Goal: Information Seeking & Learning: Learn about a topic

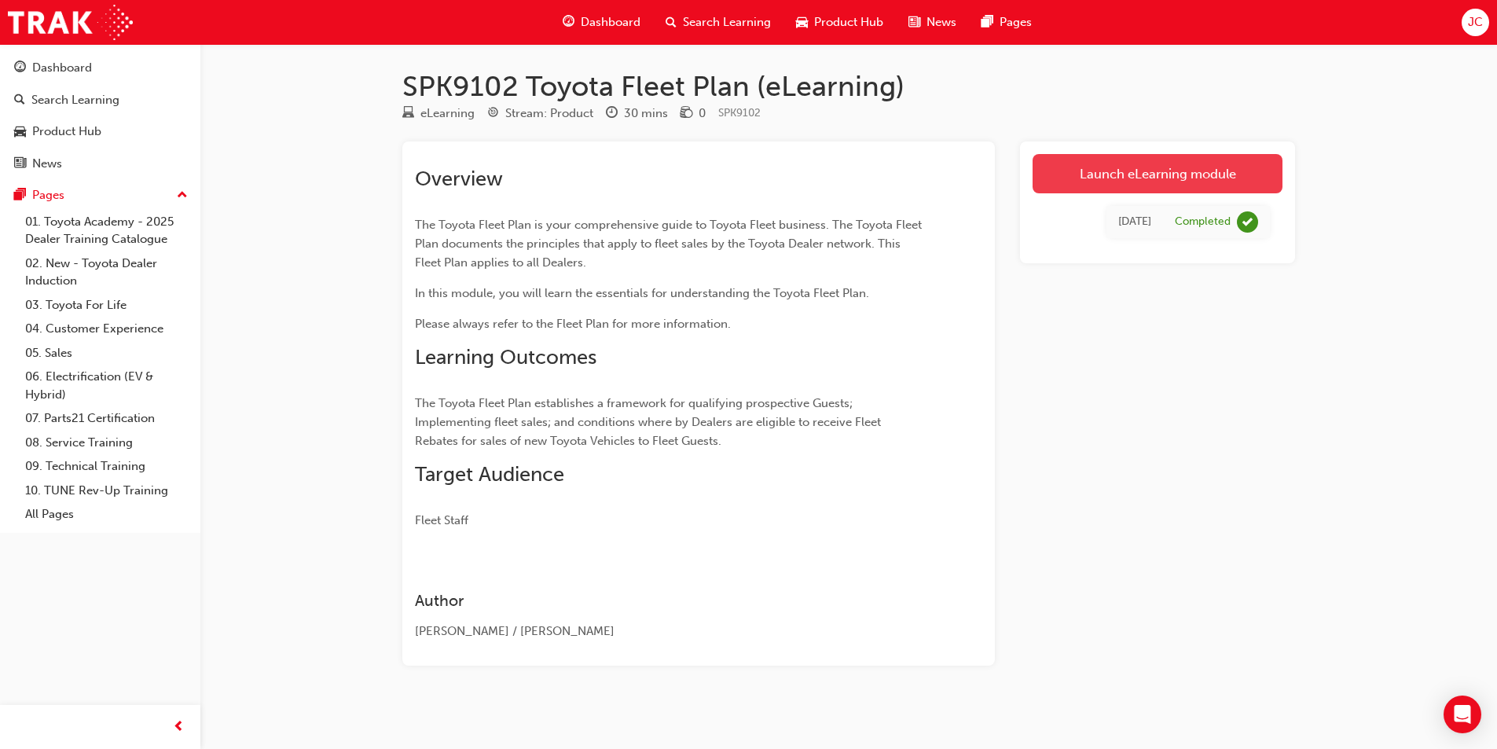
click at [1116, 166] on link "Launch eLearning module" at bounding box center [1158, 173] width 250 height 39
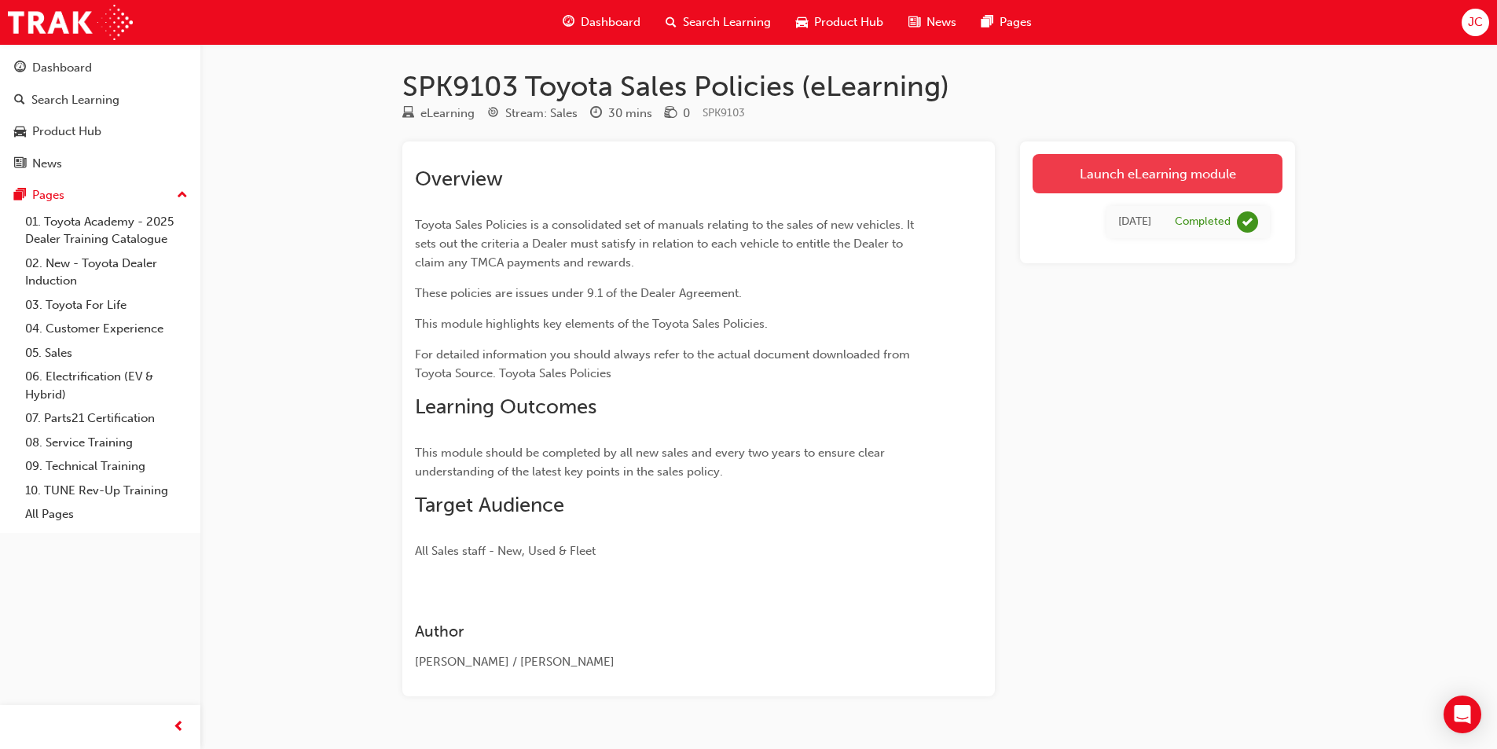
click at [1141, 173] on link "Launch eLearning module" at bounding box center [1158, 173] width 250 height 39
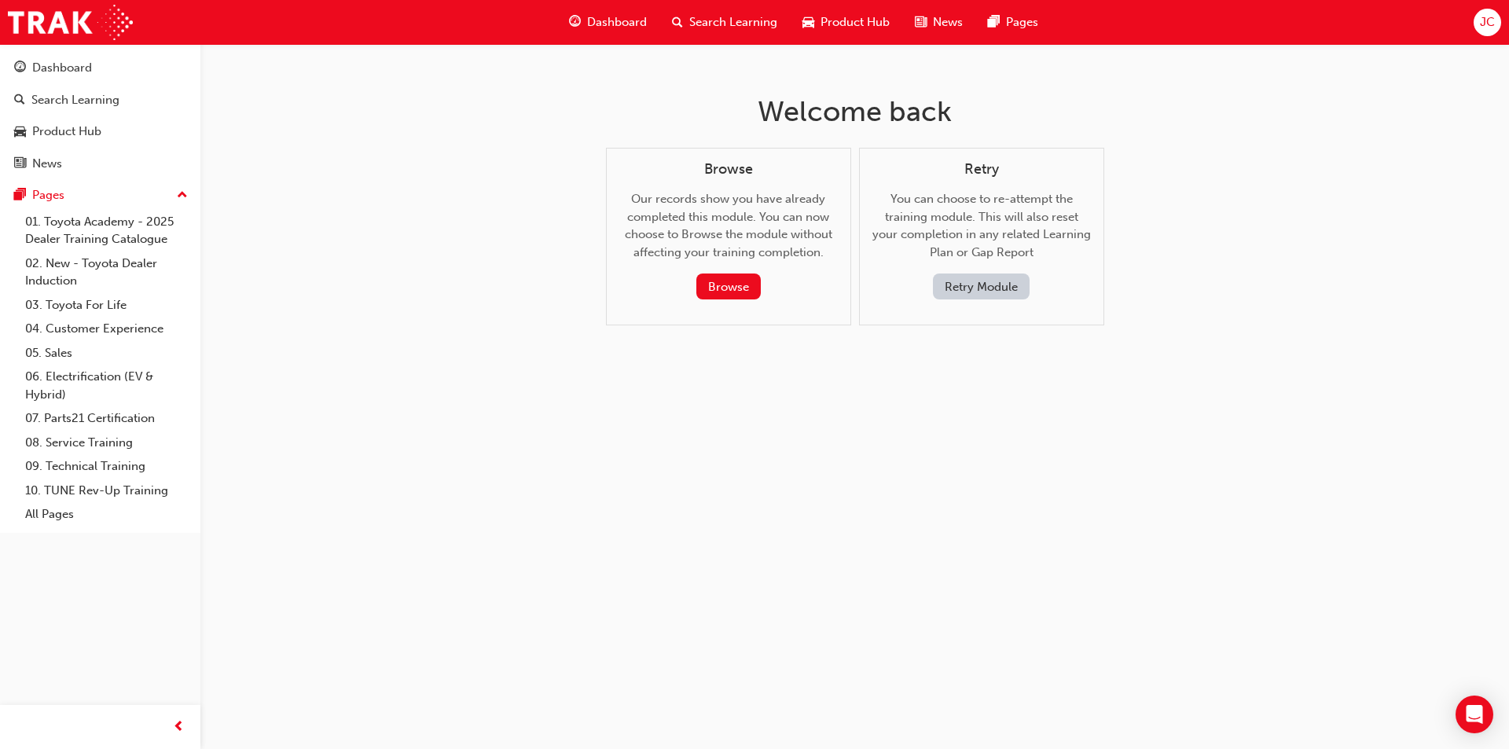
click at [973, 284] on button "Retry Module" at bounding box center [981, 286] width 97 height 26
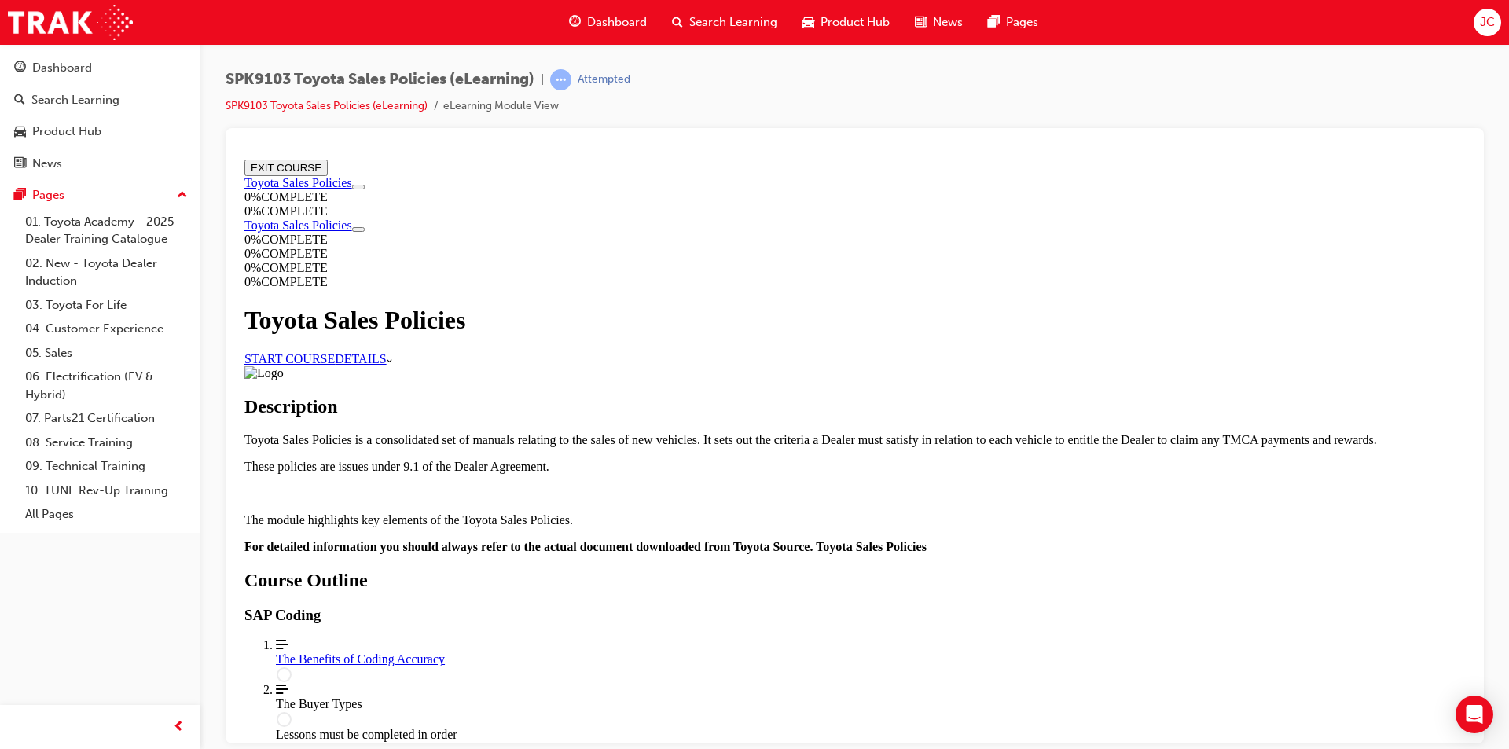
click at [335, 359] on link "START COURSE" at bounding box center [289, 357] width 90 height 13
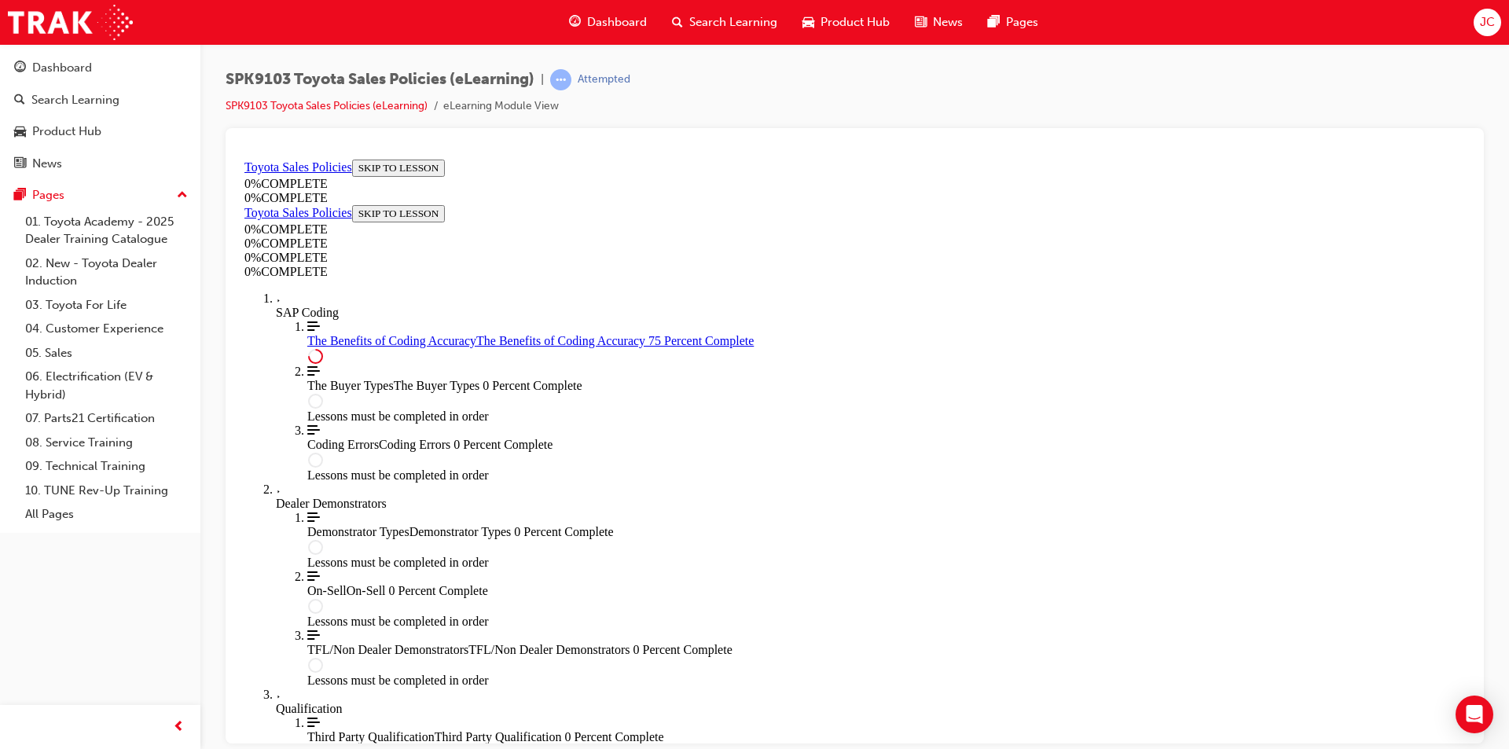
scroll to position [754, 0]
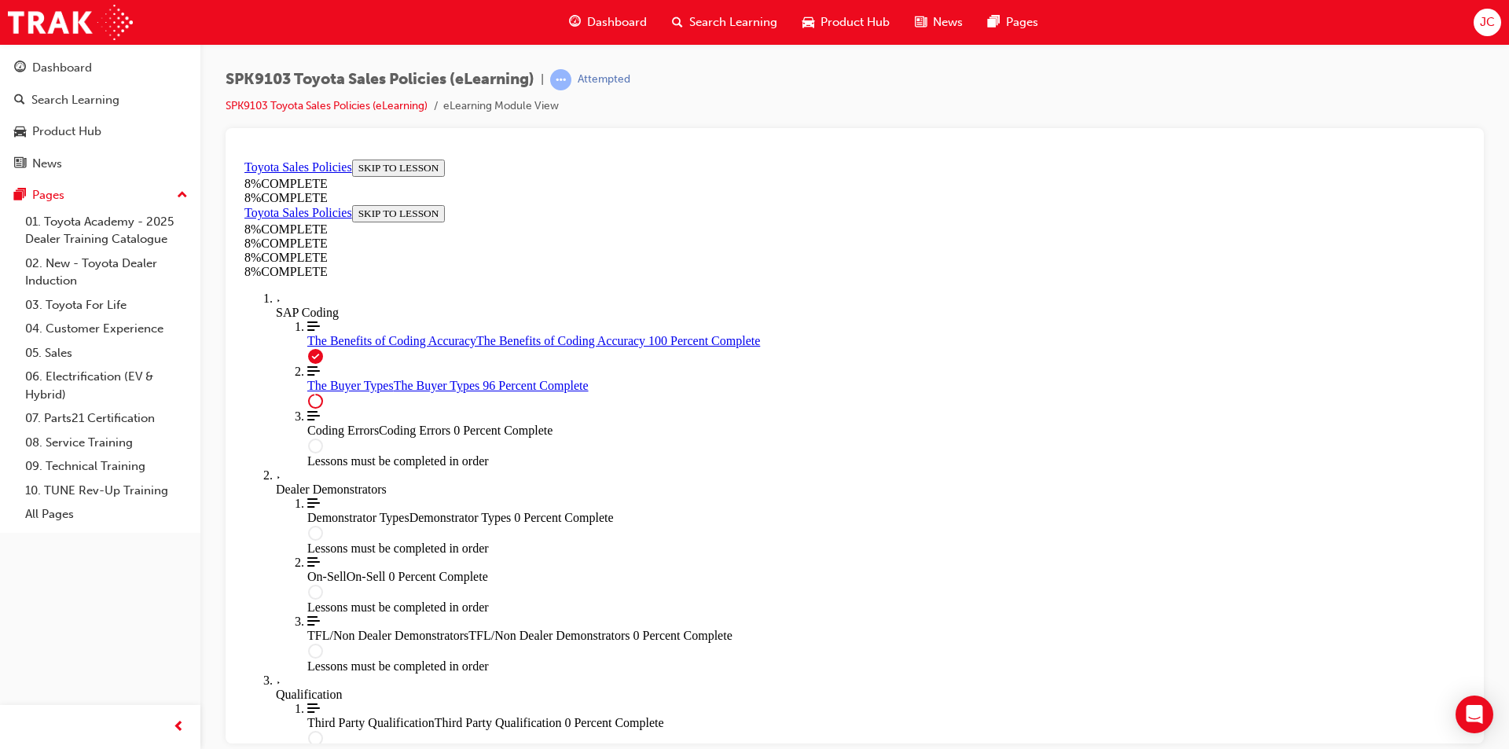
scroll to position [6429, 0]
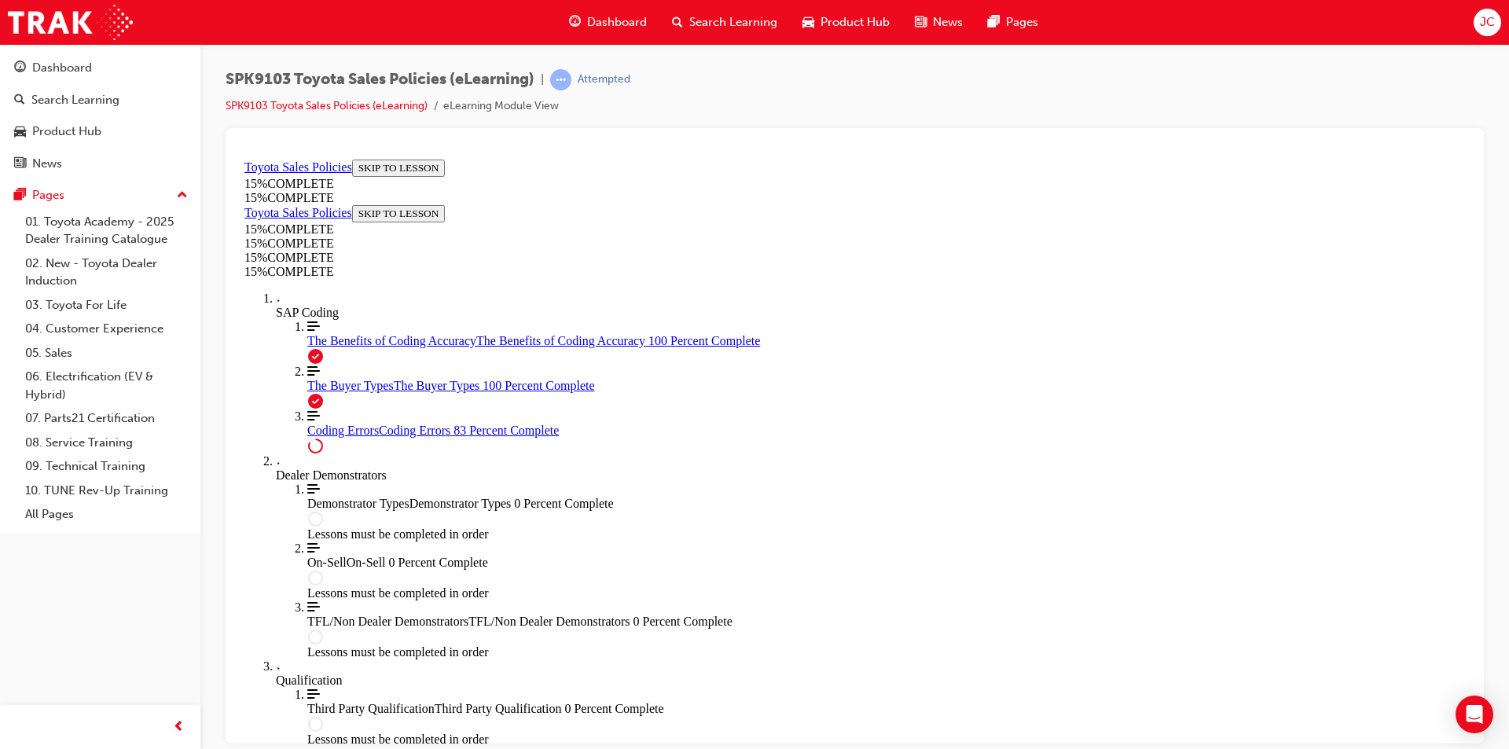
scroll to position [1238, 0]
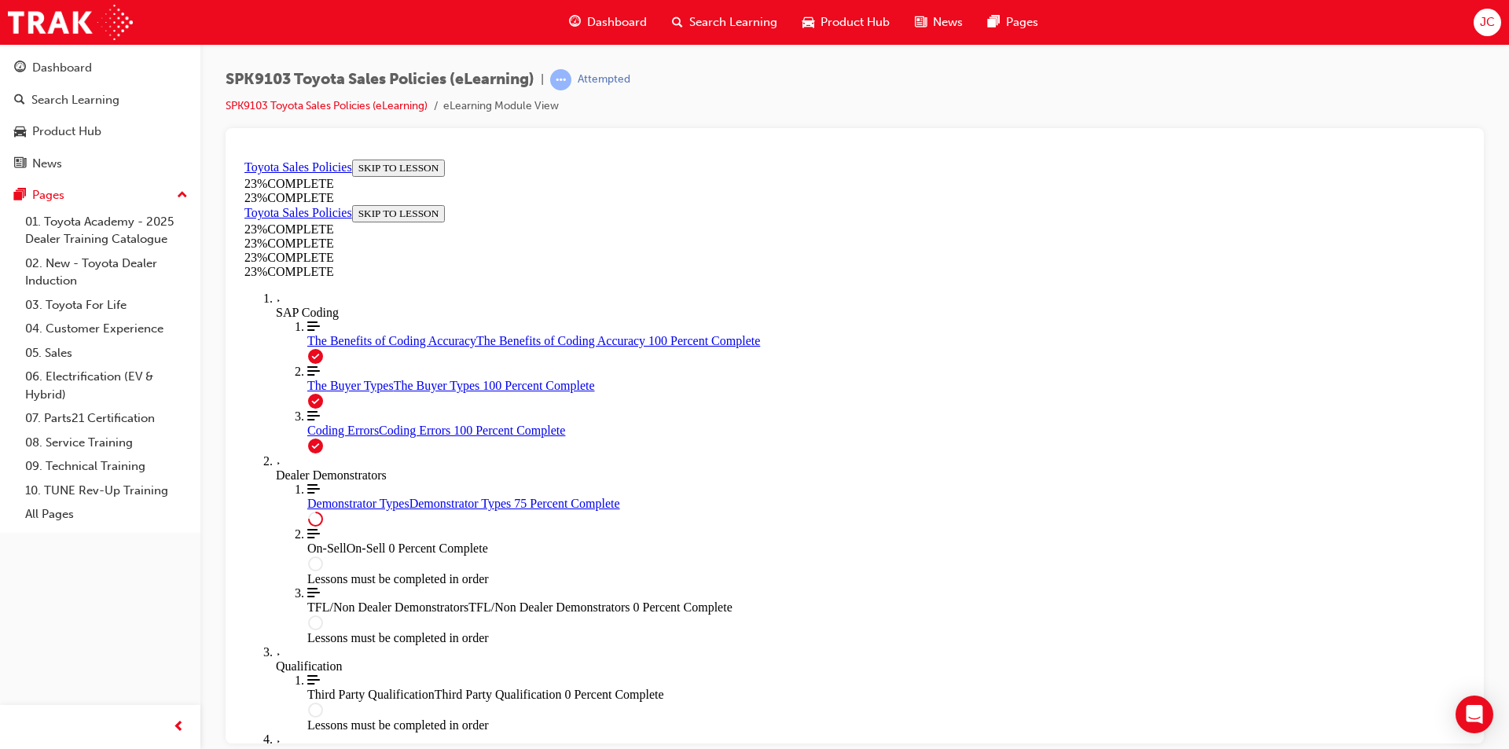
scroll to position [702, 0]
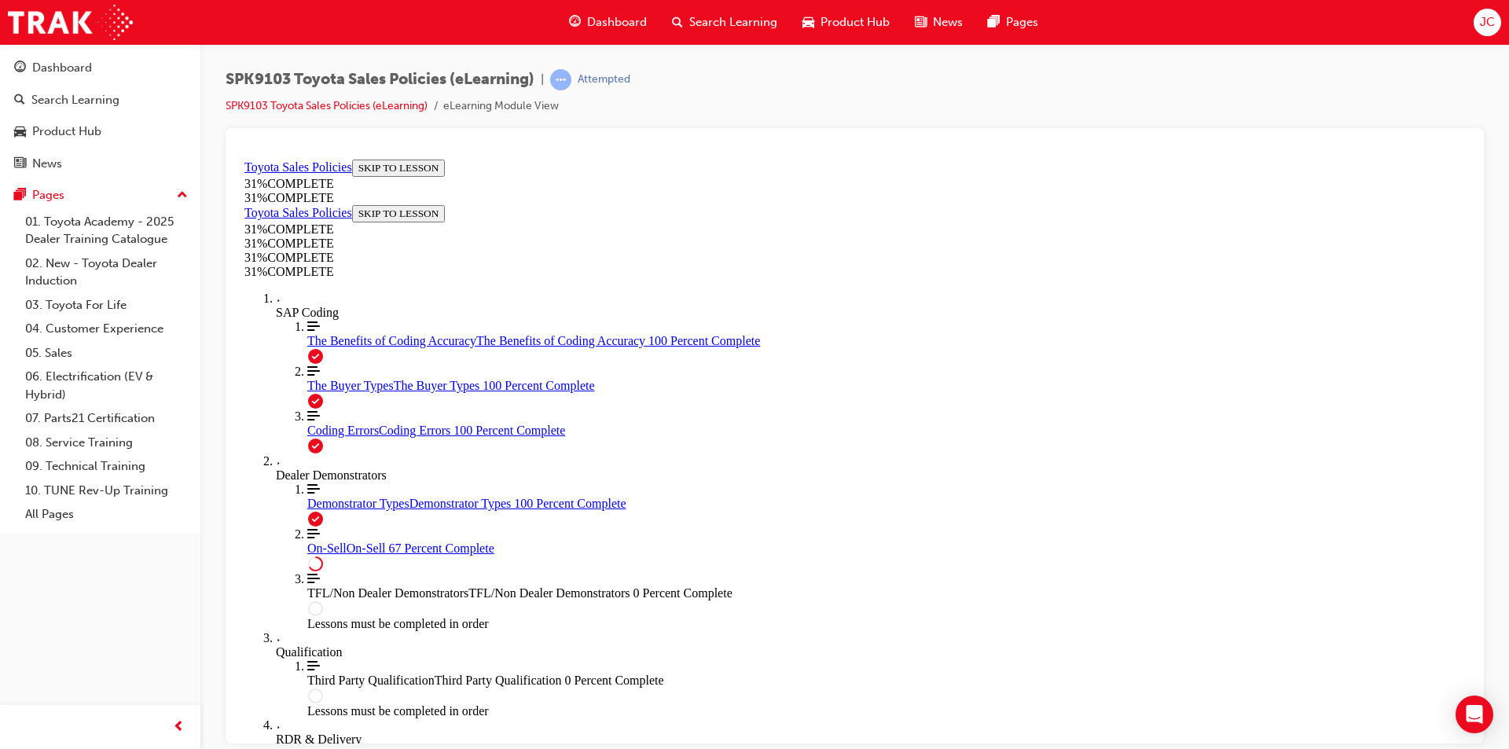
scroll to position [848, 0]
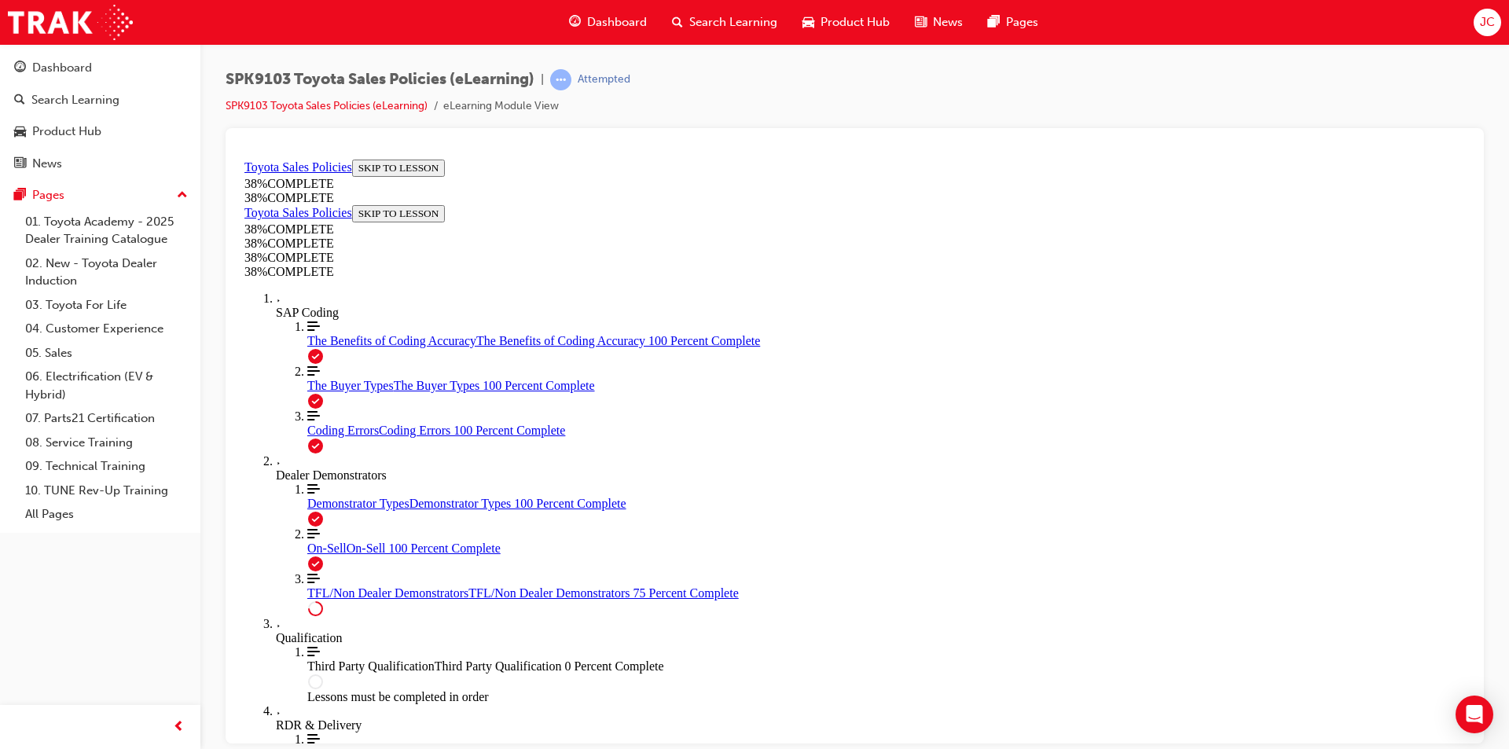
scroll to position [787, 0]
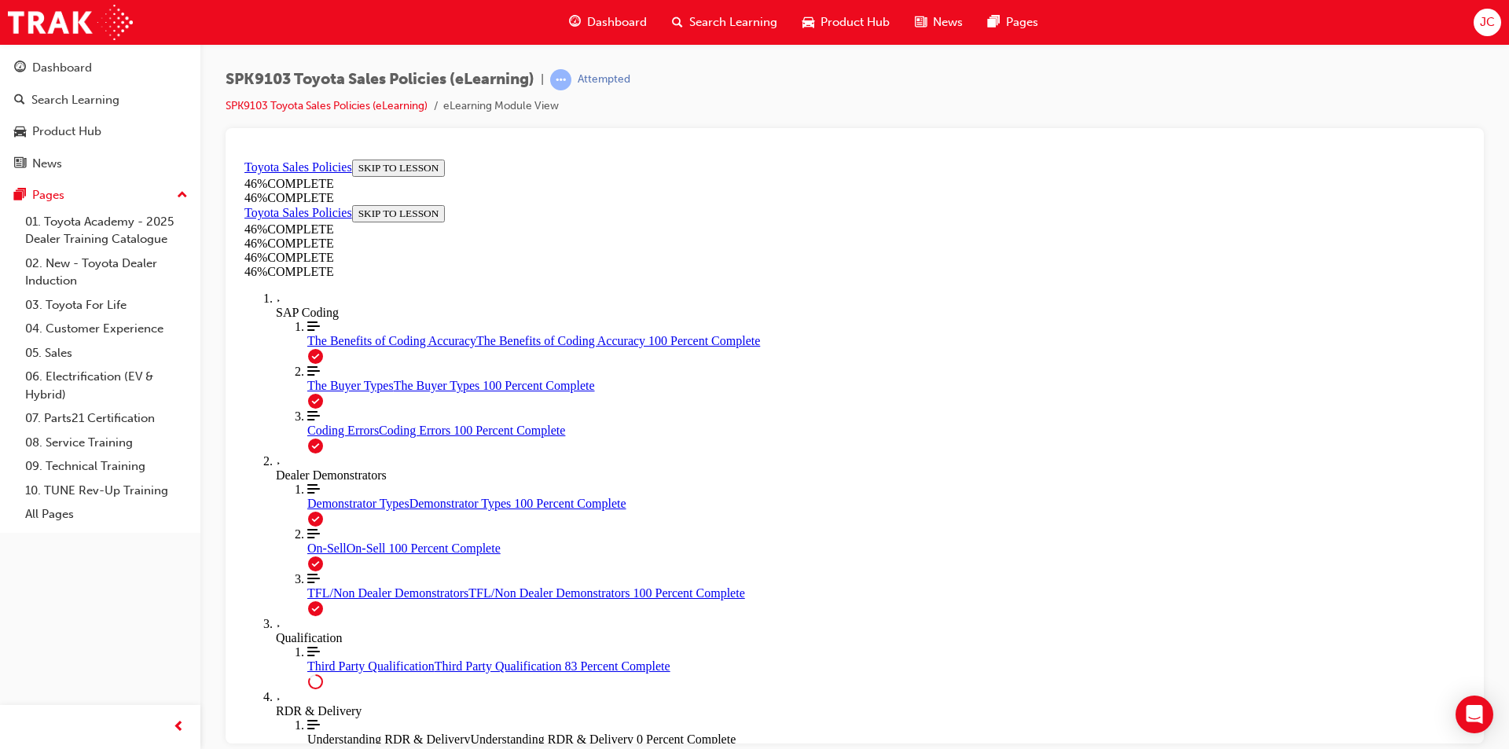
scroll to position [1283, 0]
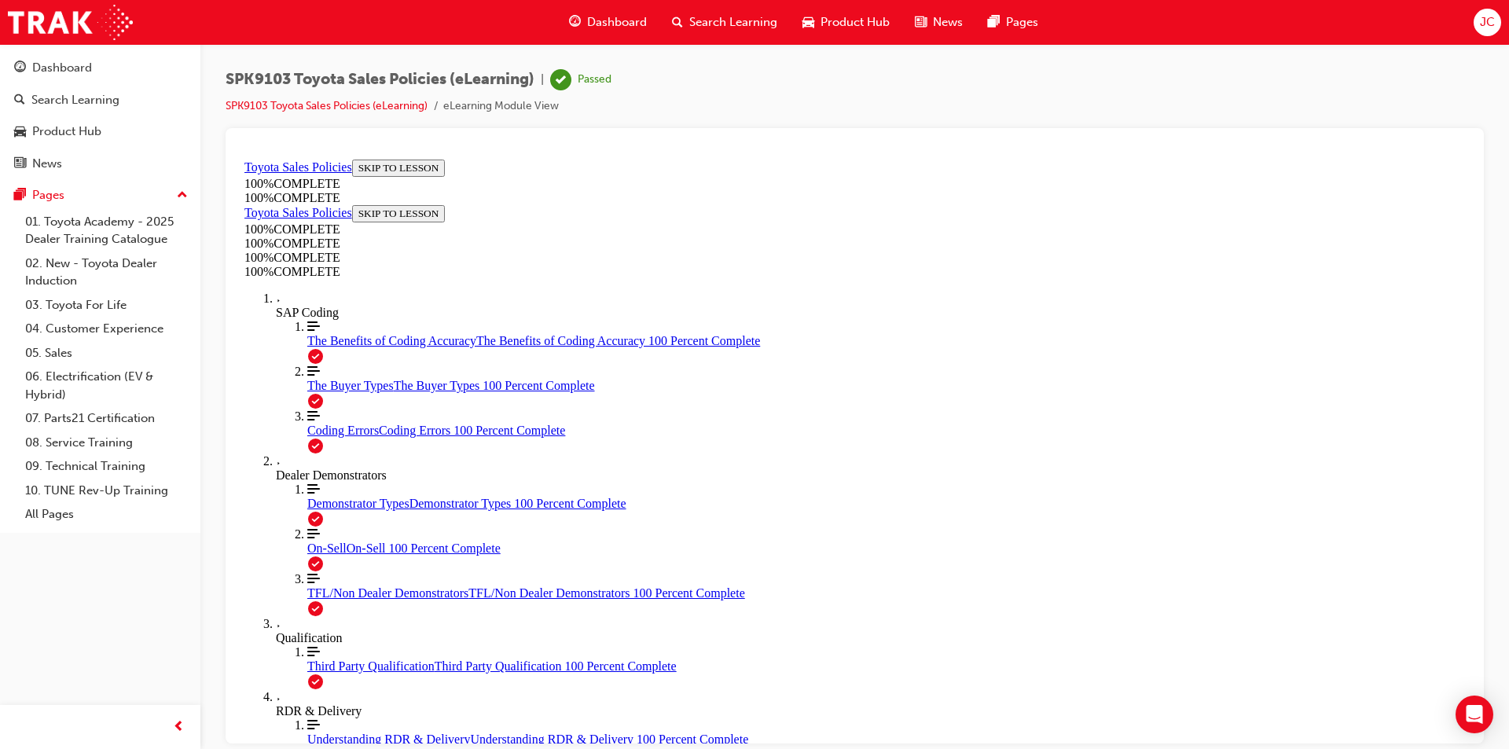
scroll to position [57, 0]
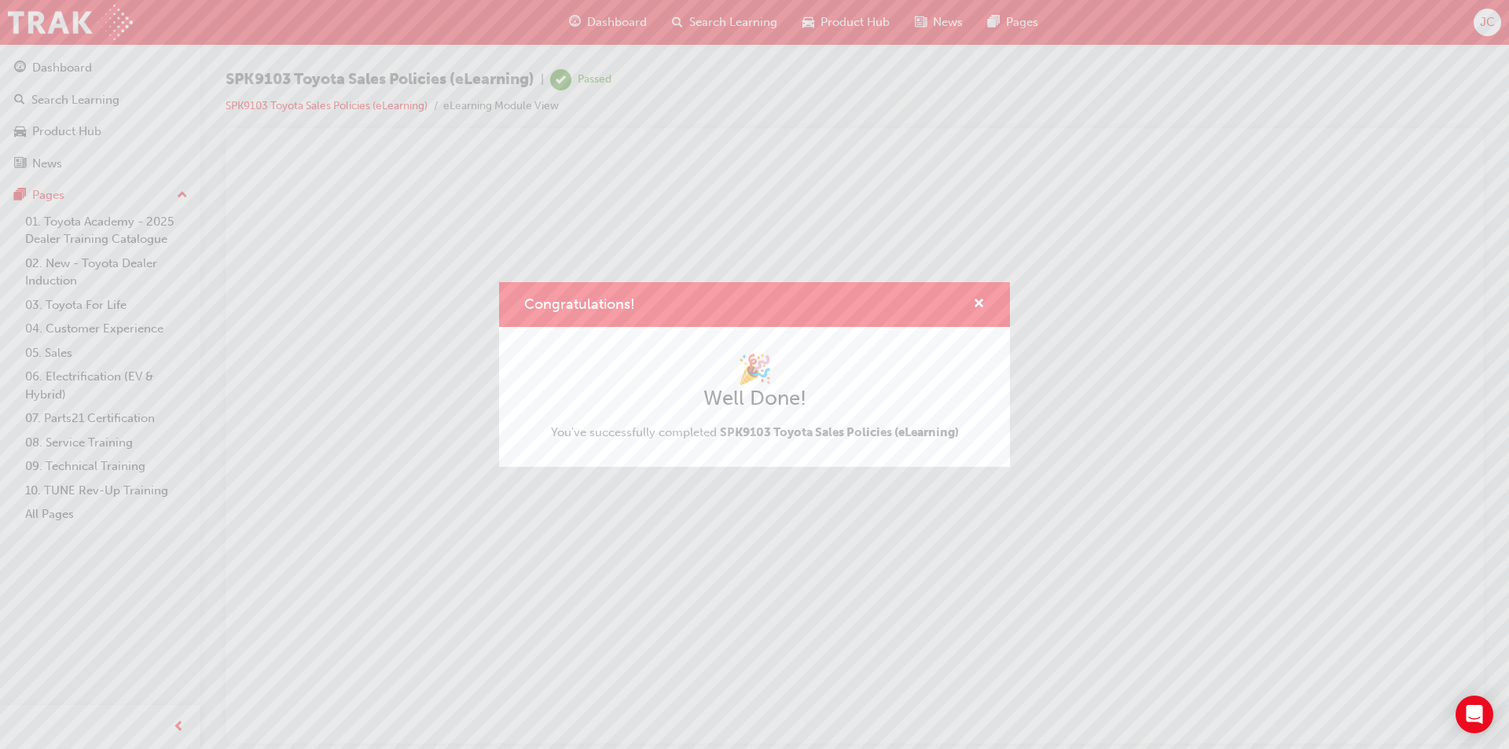
scroll to position [0, 0]
click at [973, 303] on span "cross-icon" at bounding box center [979, 305] width 12 height 14
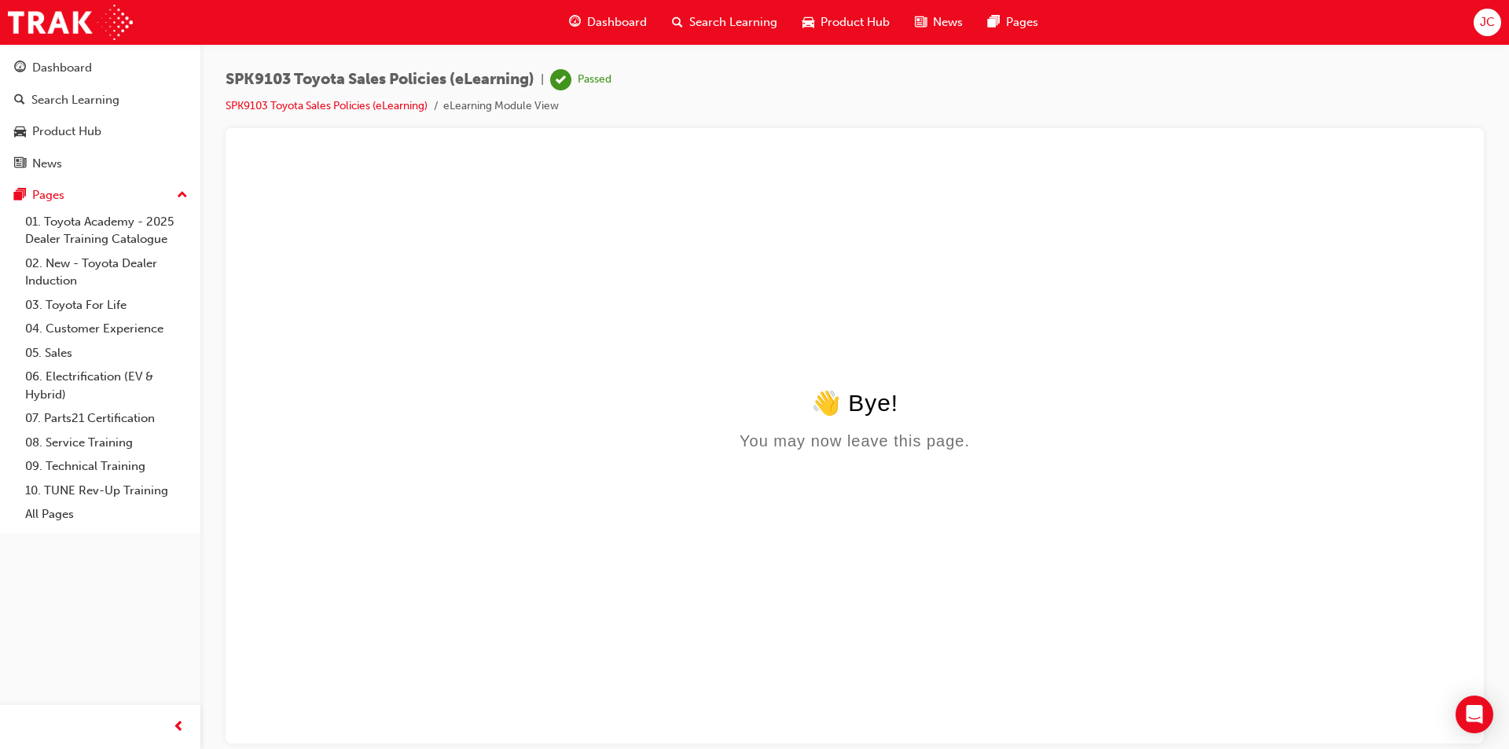
click at [754, 20] on span "Search Learning" at bounding box center [733, 22] width 88 height 18
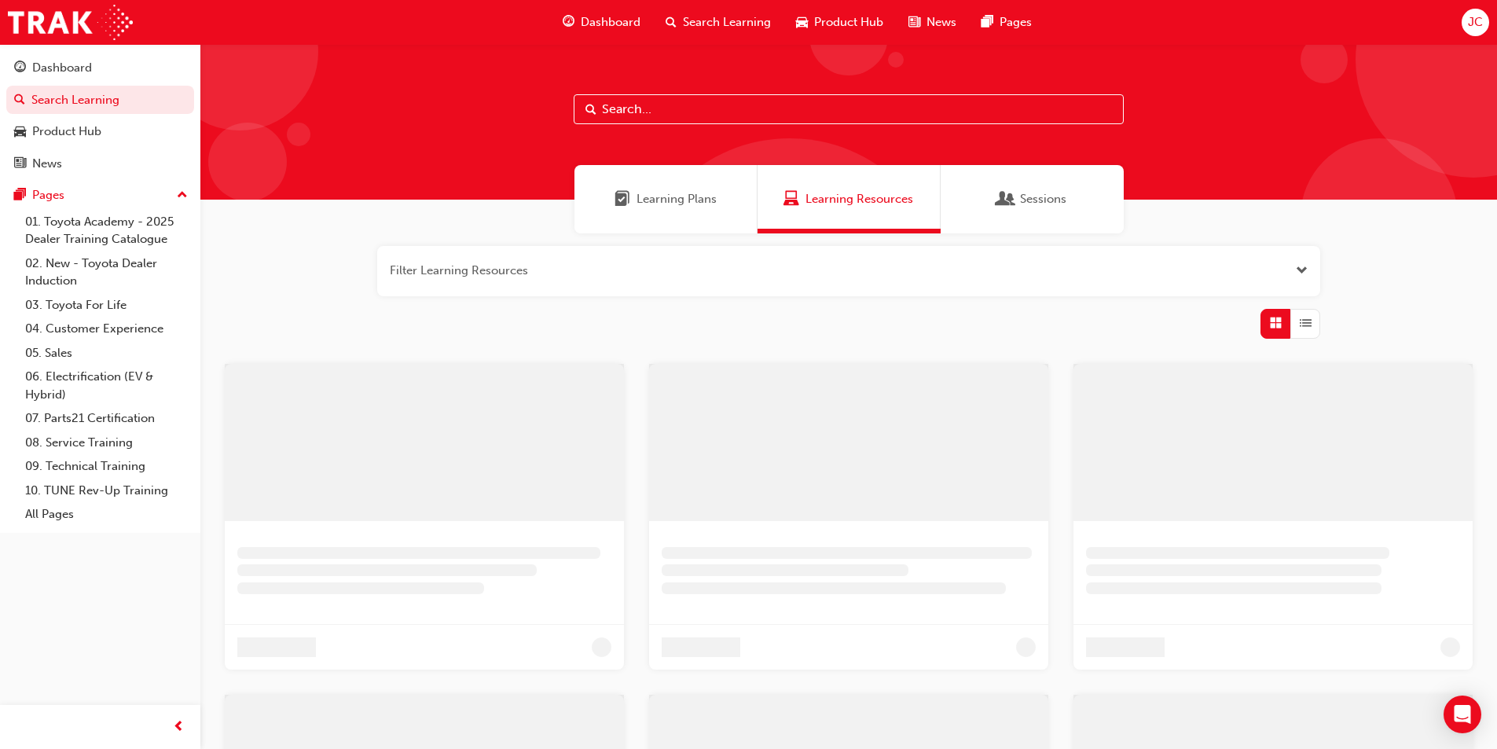
click at [695, 105] on input "text" at bounding box center [849, 109] width 550 height 30
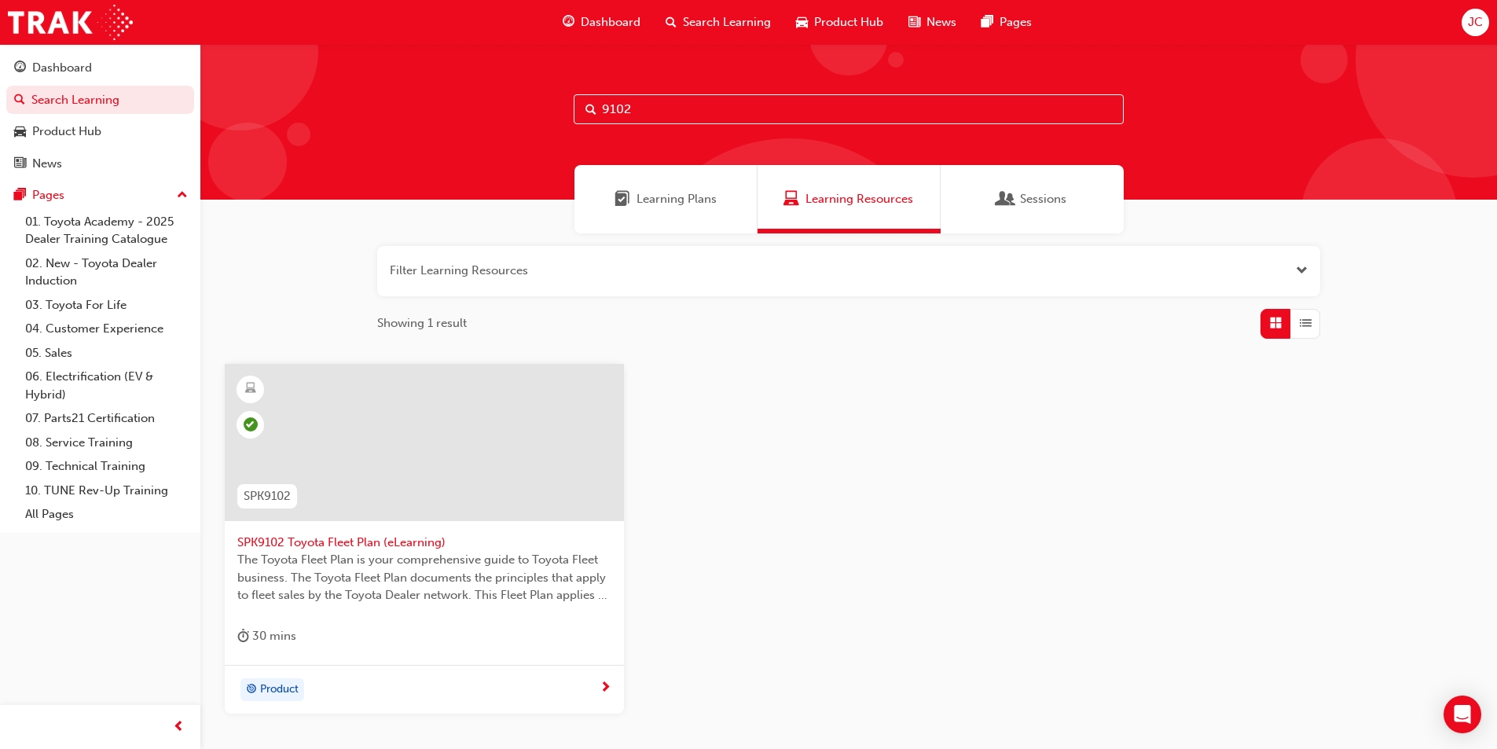
type input "9102"
click at [329, 542] on span "SPK9102 Toyota Fleet Plan (eLearning)" at bounding box center [424, 543] width 374 height 18
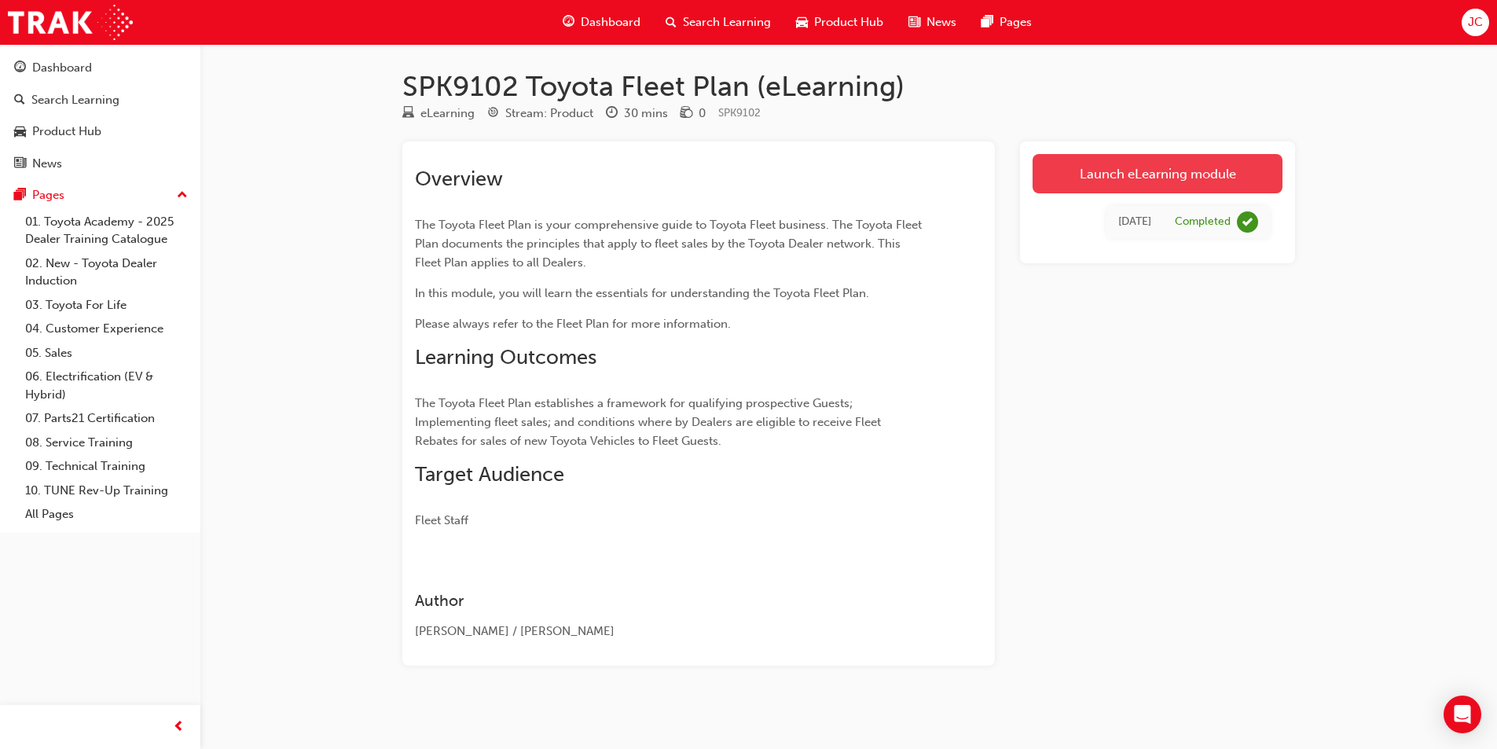
click at [1128, 179] on link "Launch eLearning module" at bounding box center [1158, 173] width 250 height 39
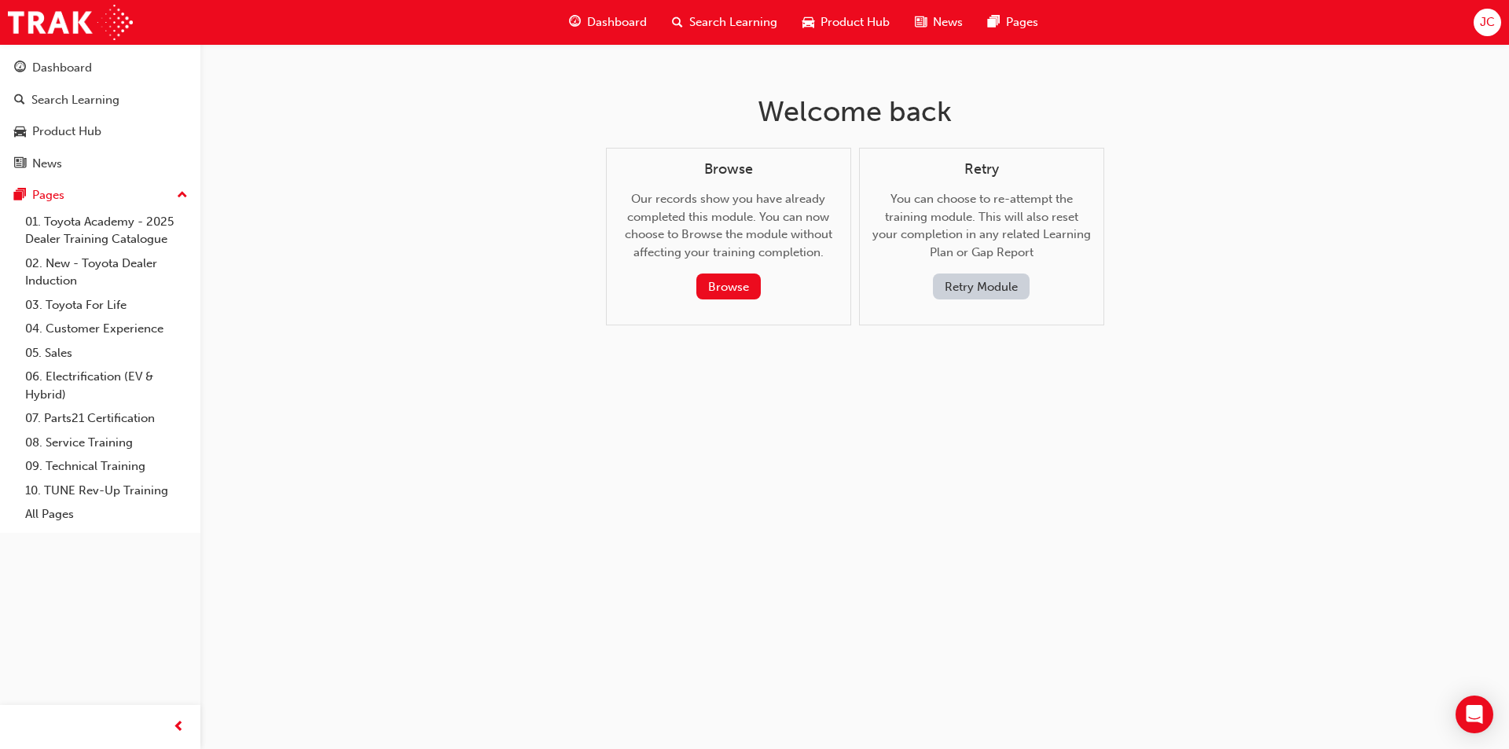
click at [991, 281] on button "Retry Module" at bounding box center [981, 286] width 97 height 26
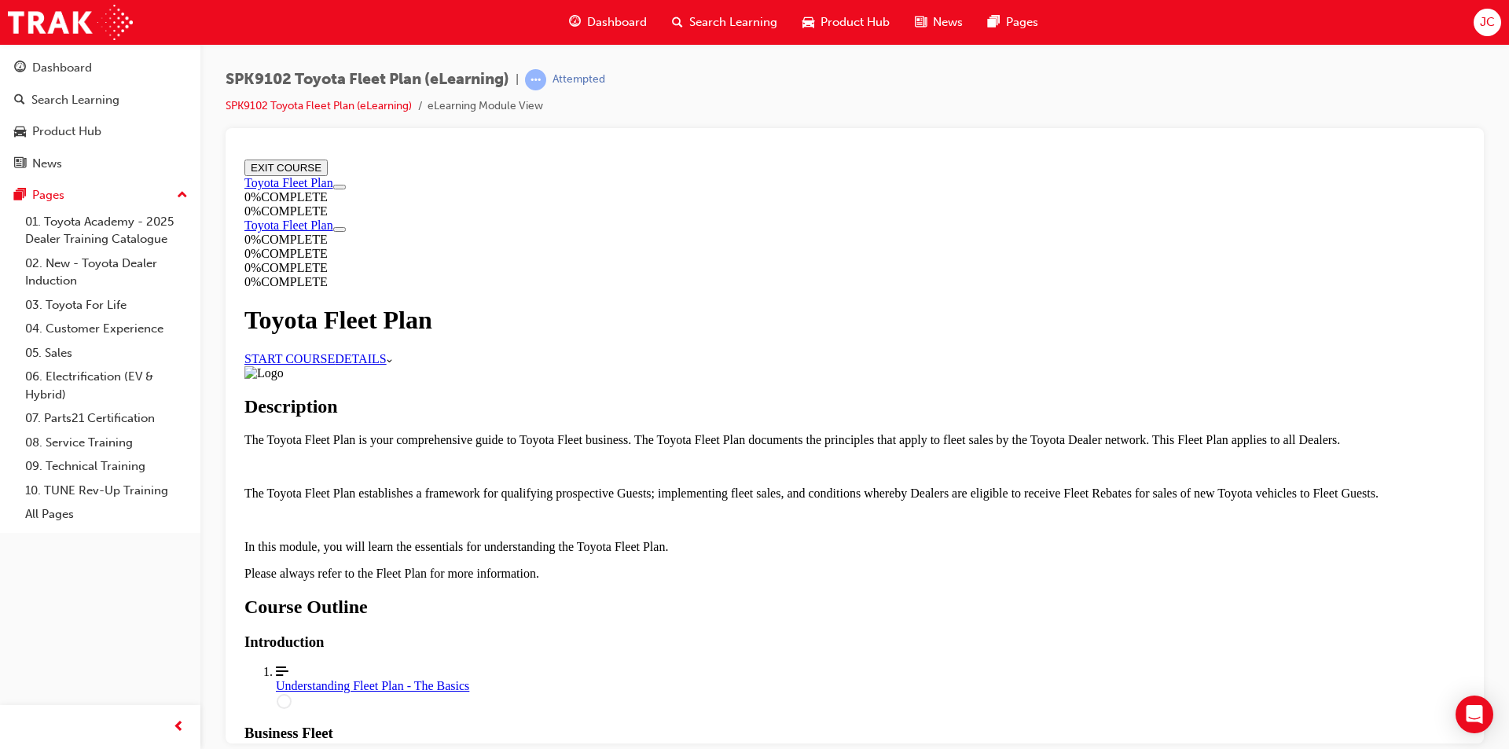
click at [335, 351] on link "START COURSE" at bounding box center [289, 357] width 90 height 13
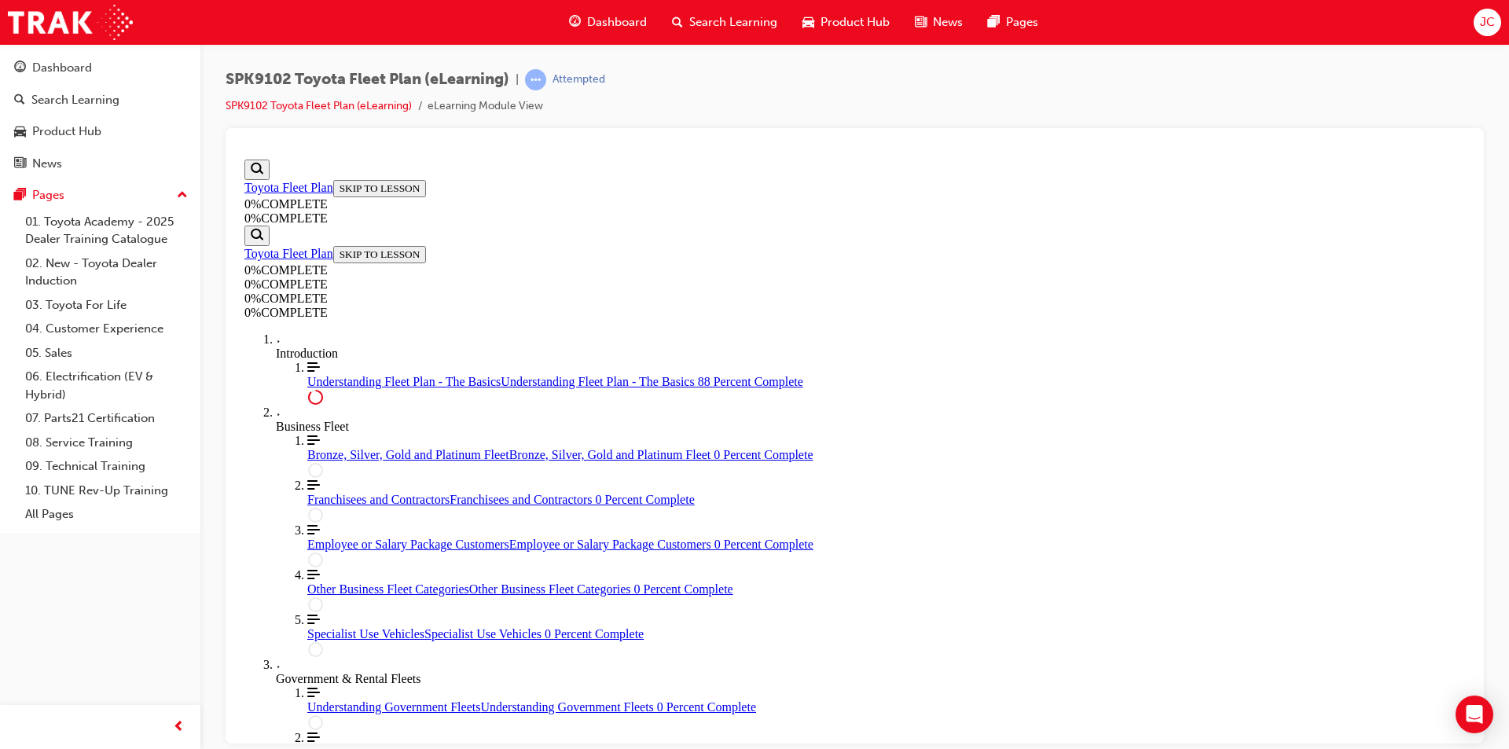
scroll to position [3546, 0]
drag, startPoint x: 965, startPoint y: 600, endPoint x: 956, endPoint y: 624, distance: 25.8
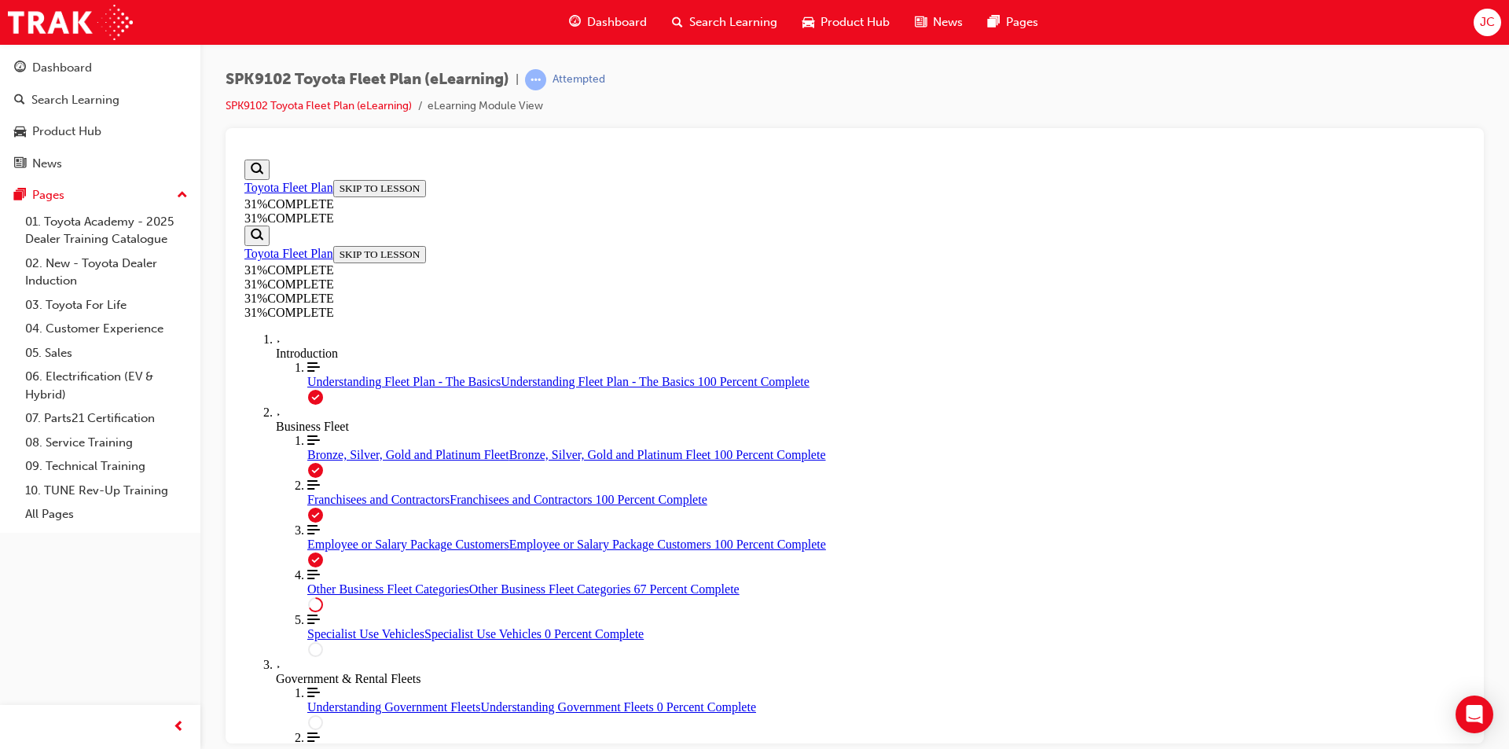
scroll to position [708, 0]
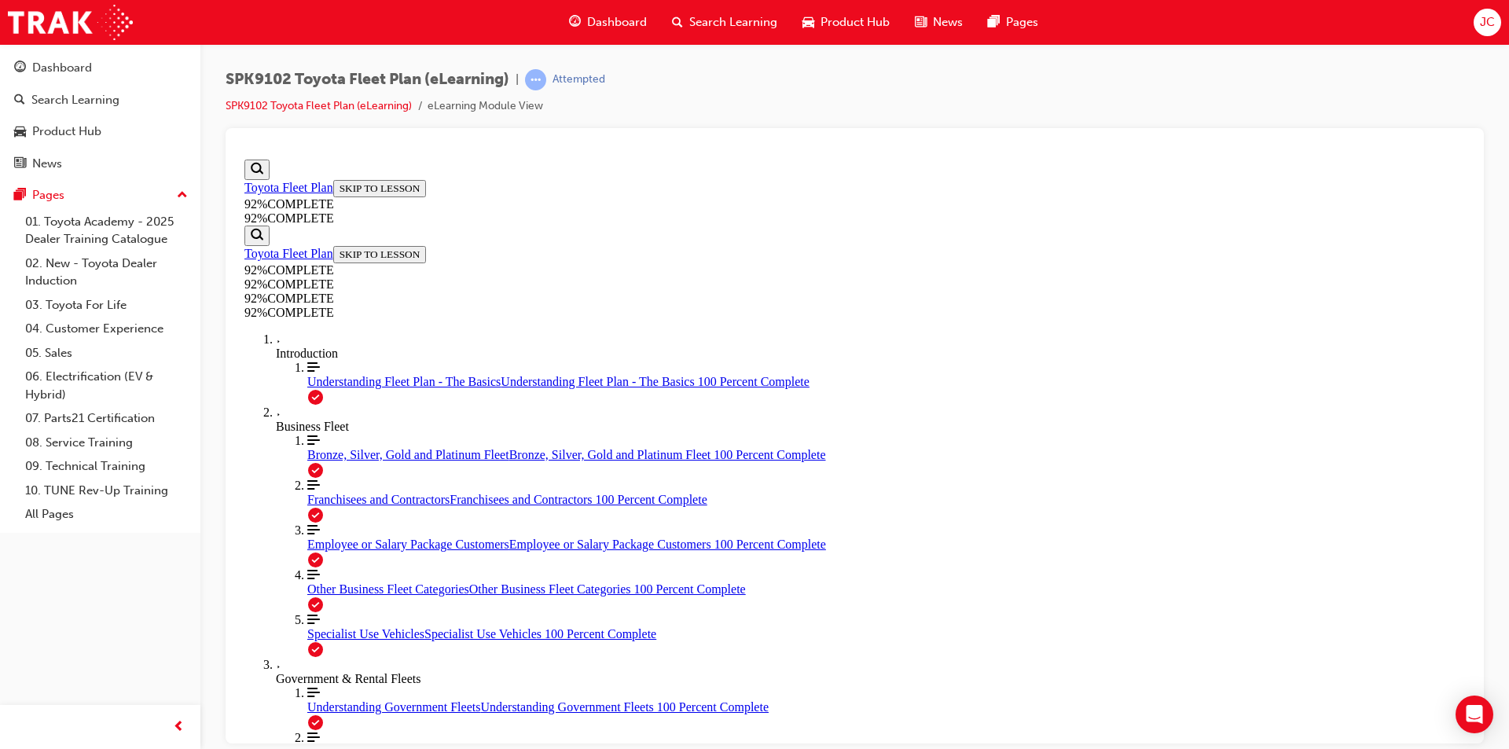
drag, startPoint x: 792, startPoint y: 505, endPoint x: 1003, endPoint y: 567, distance: 220.1
drag, startPoint x: 846, startPoint y: 510, endPoint x: 972, endPoint y: 512, distance: 125.7
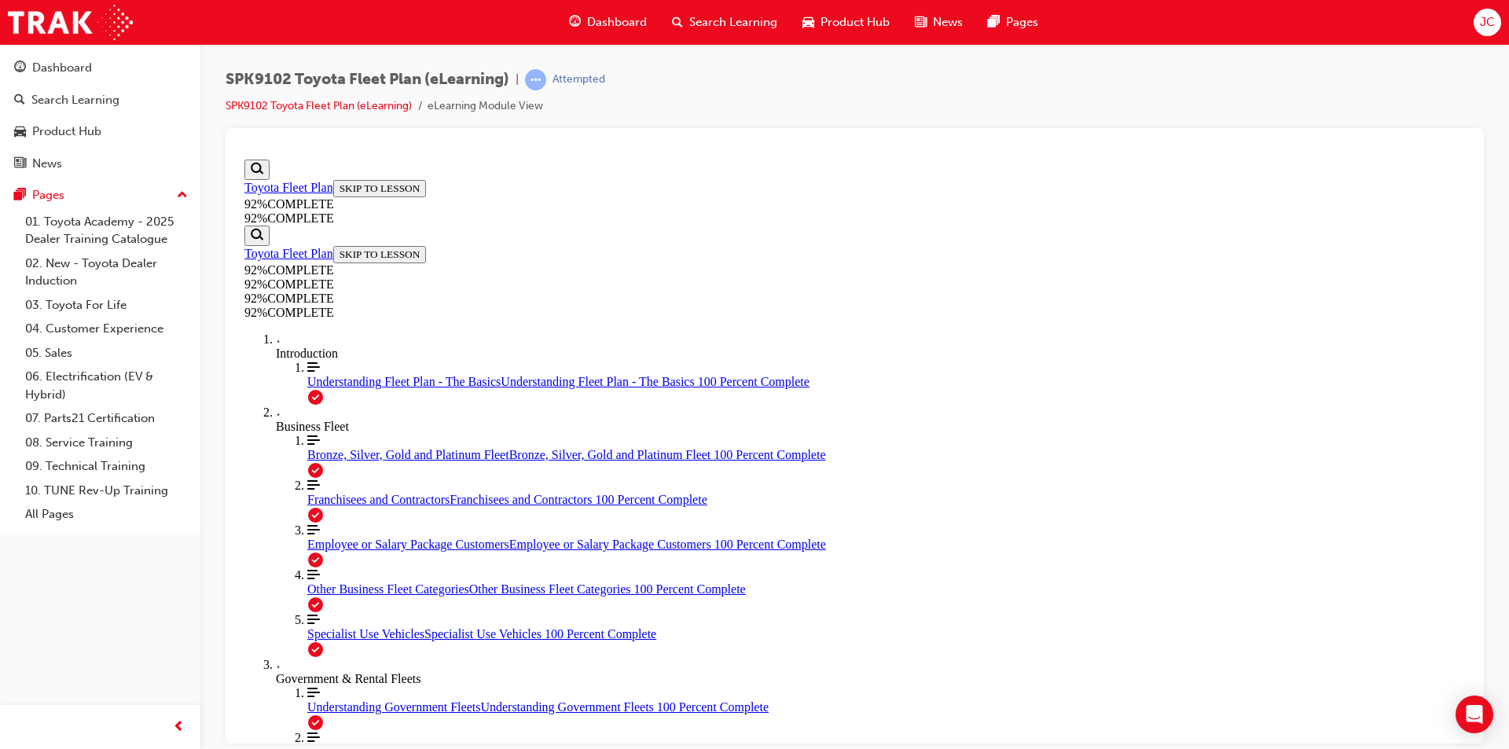
drag, startPoint x: 877, startPoint y: 632, endPoint x: 978, endPoint y: 650, distance: 102.2
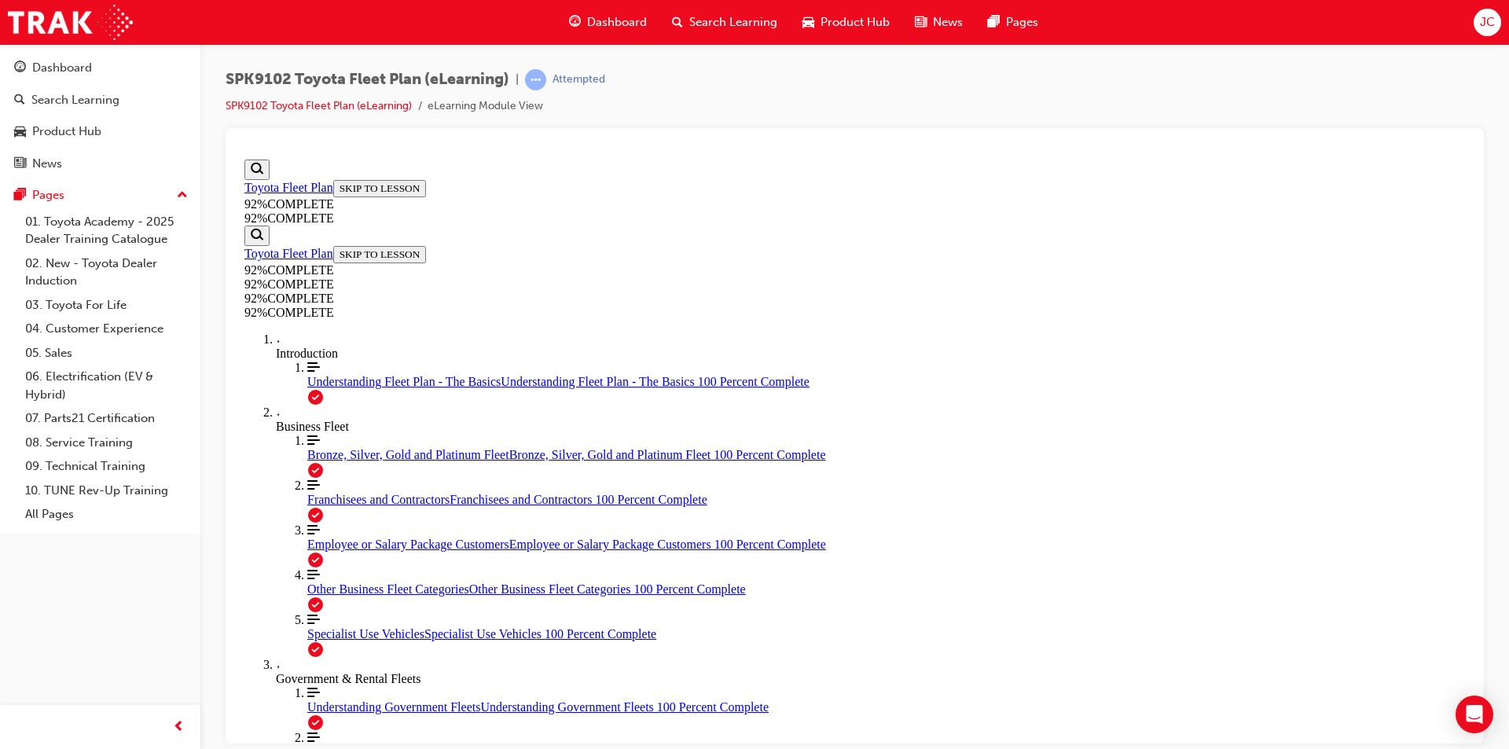
scroll to position [57, 0]
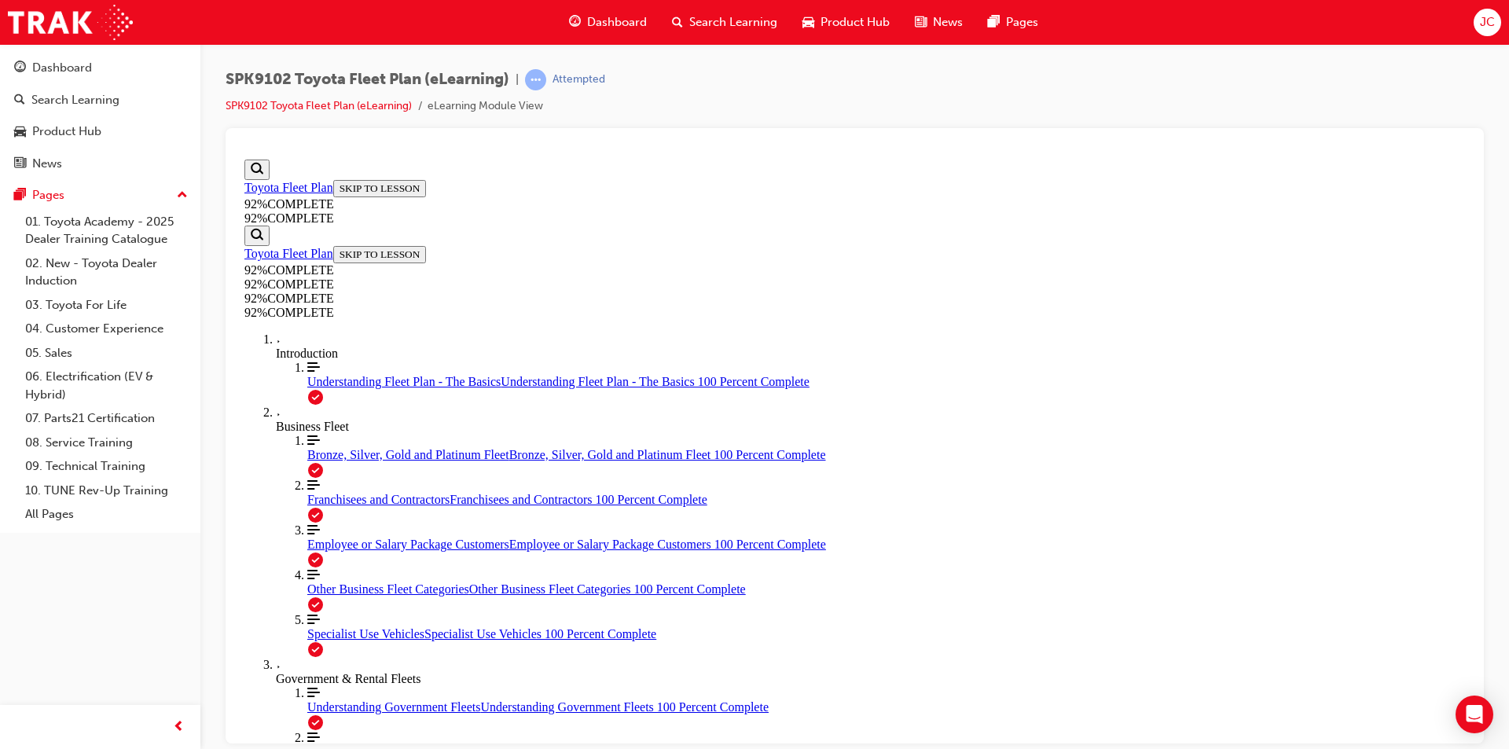
scroll to position [350, 0]
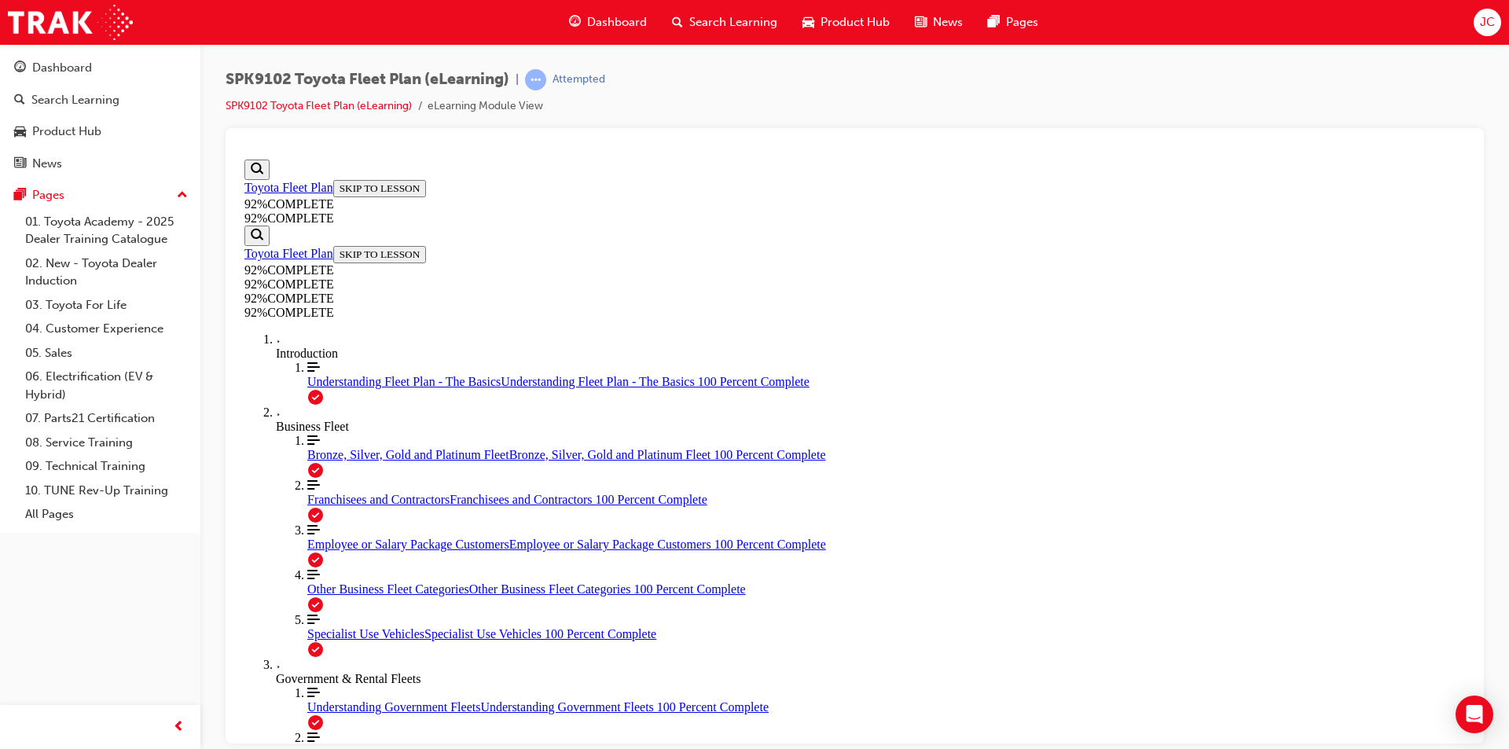
scroll to position [358, 0]
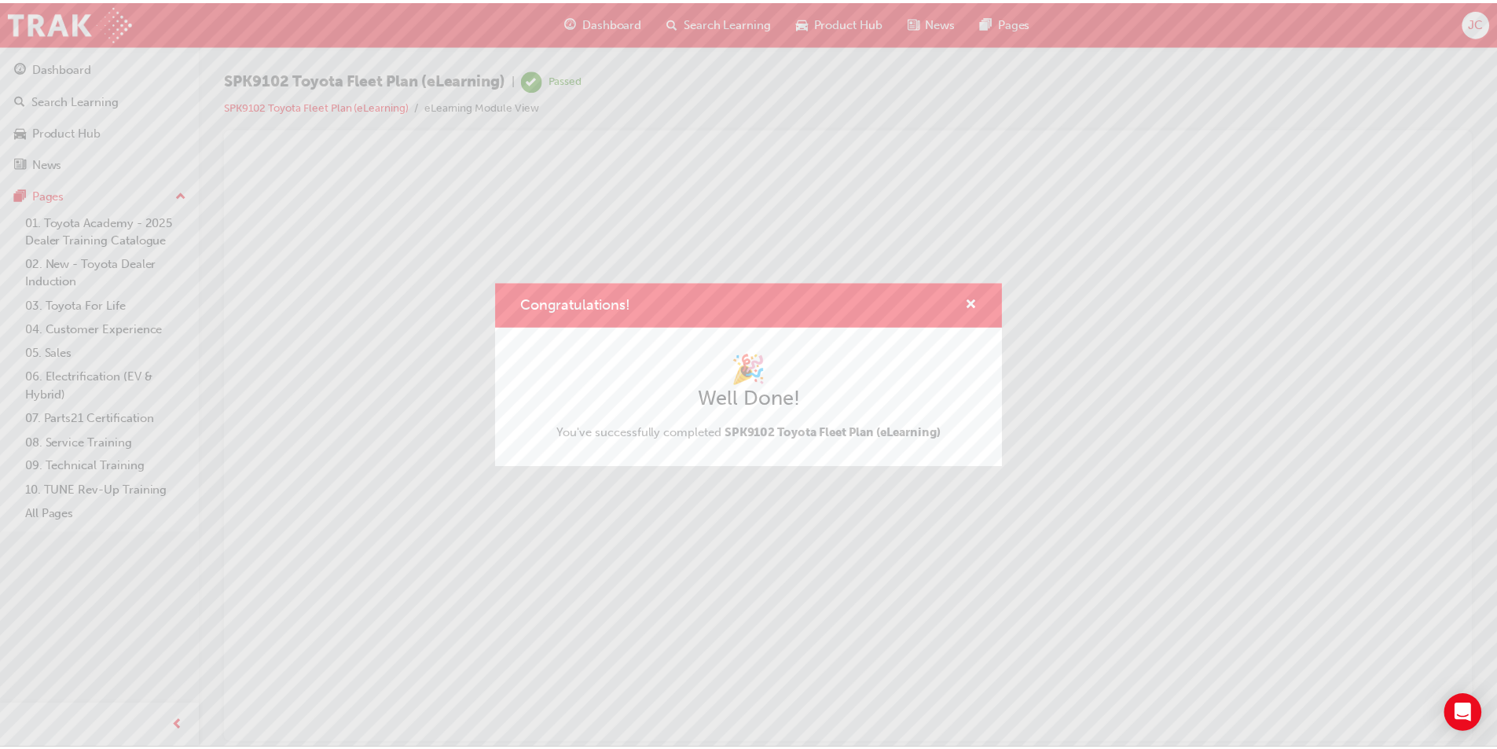
scroll to position [0, 0]
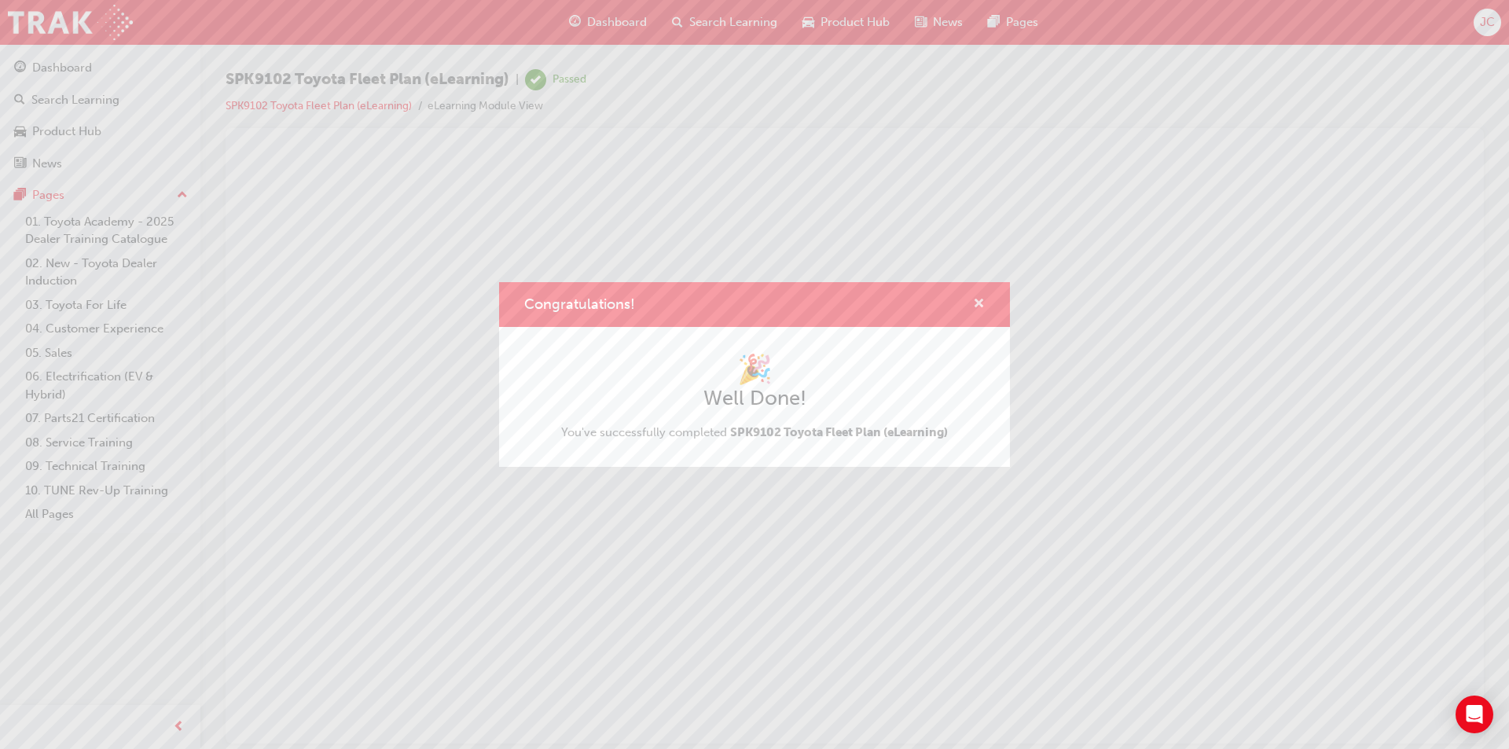
click at [974, 308] on span "cross-icon" at bounding box center [979, 305] width 12 height 14
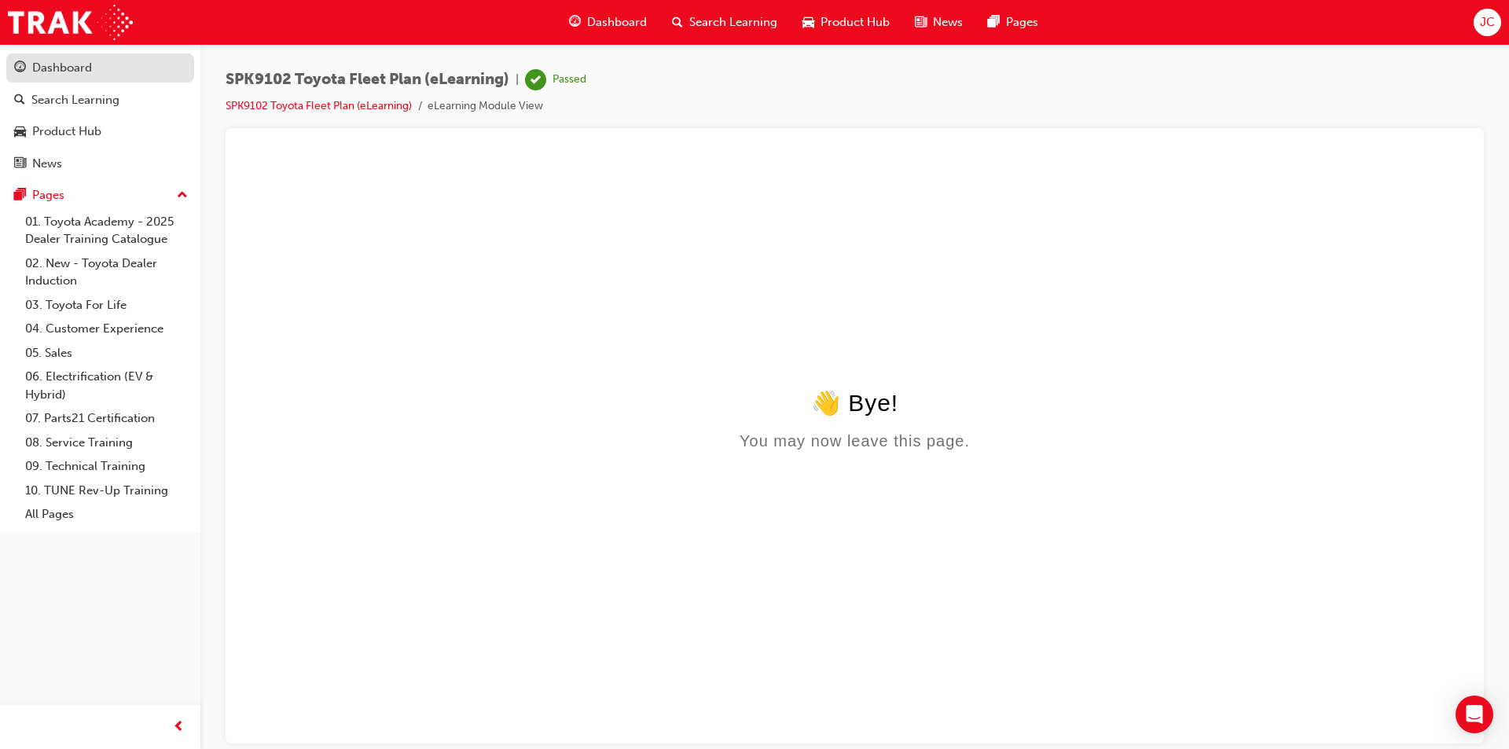
click at [14, 72] on span "guage-icon" at bounding box center [20, 68] width 12 height 14
